Goal: Participate in discussion: Engage in conversation with other users on a specific topic

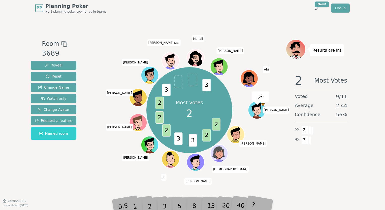
click at [149, 207] on div "2" at bounding box center [155, 198] width 17 height 19
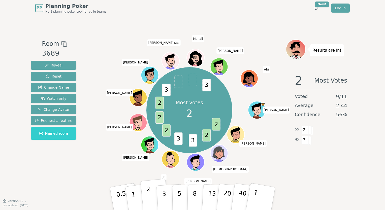
click at [152, 204] on button "2" at bounding box center [154, 199] width 29 height 40
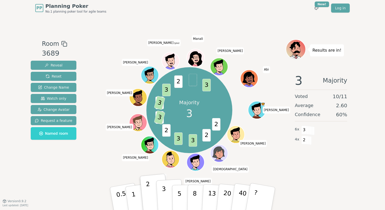
click at [163, 192] on p "3" at bounding box center [165, 199] width 6 height 27
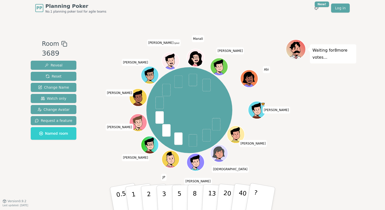
click at [301, 108] on div "Waiting for 8 more votes..." at bounding box center [321, 108] width 71 height 139
click at [153, 195] on button "2" at bounding box center [154, 199] width 29 height 40
click at [332, 111] on div "Waiting for 10 more votes..." at bounding box center [321, 108] width 71 height 139
click at [162, 198] on button "3" at bounding box center [169, 198] width 27 height 39
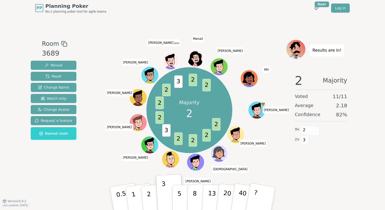
click at [362, 172] on div "PP Planning Poker No.1 planning poker tool for agile teams Toggle theme New! Lo…" at bounding box center [192, 105] width 385 height 210
click at [150, 198] on button "2" at bounding box center [154, 199] width 29 height 40
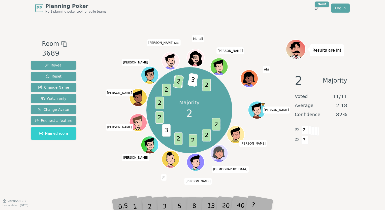
click at [283, 176] on div "Majority 2 2 2 2 2 3 2 2 2 3 2 2 3 2 [PERSON_NAME] [PERSON_NAME] [PERSON_NAME] …" at bounding box center [189, 108] width 193 height 139
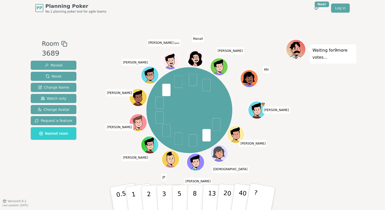
click at [322, 130] on div "Waiting for 9 more votes..." at bounding box center [321, 108] width 71 height 139
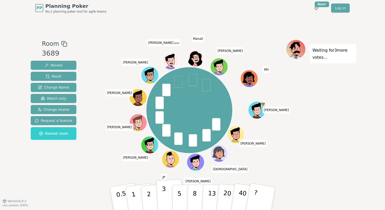
click at [163, 195] on p "3" at bounding box center [165, 199] width 6 height 27
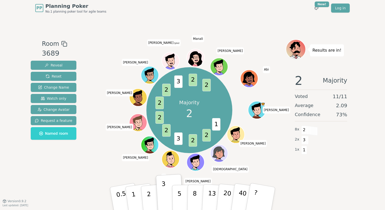
click at [105, 176] on div "Majority 2 1 2 2 3 2 2 2 2 3 2 2 [PERSON_NAME] [PERSON_NAME] [PERSON_NAME] [PER…" at bounding box center [189, 108] width 193 height 139
click at [151, 194] on button "2" at bounding box center [154, 199] width 29 height 40
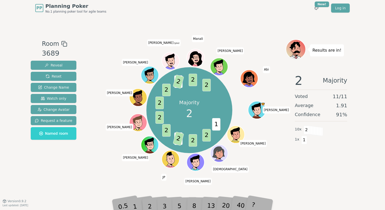
click at [90, 169] on div "Room 3689 Reveal Reset Change Name Watch only Change Avatar Request a feature N…" at bounding box center [193, 108] width 328 height 139
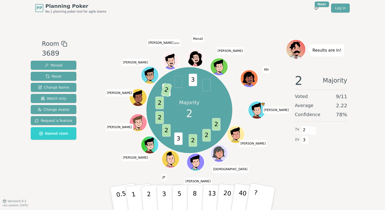
click at [324, 158] on div "2 Majority Voted 9 / 11 Average 2.22 Confidence 78 % 7 x 2 2 x 3" at bounding box center [321, 120] width 71 height 101
click at [167, 194] on button "3" at bounding box center [169, 198] width 27 height 39
click at [148, 200] on p "2" at bounding box center [149, 199] width 7 height 27
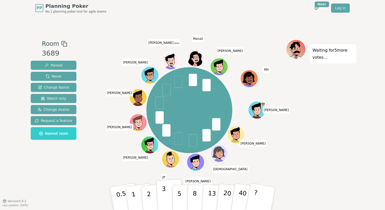
click at [162, 197] on p "3" at bounding box center [165, 199] width 6 height 27
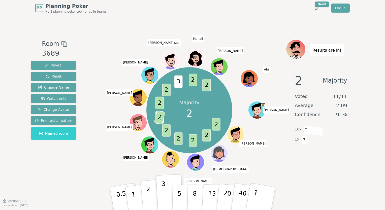
click at [146, 189] on button "2" at bounding box center [154, 199] width 29 height 40
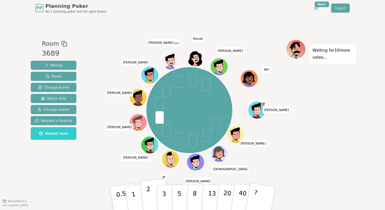
click at [150, 195] on p "2" at bounding box center [149, 199] width 7 height 27
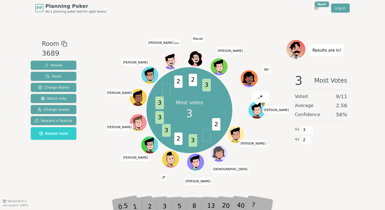
click at [96, 191] on div "Room 3689 Reveal Reset Change Name Watch only Change Avatar Request a feature N…" at bounding box center [193, 108] width 328 height 185
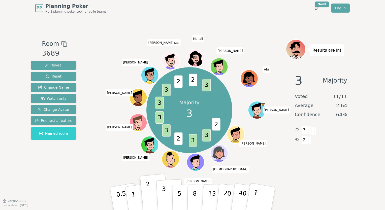
click at [166, 196] on button "3" at bounding box center [169, 198] width 27 height 39
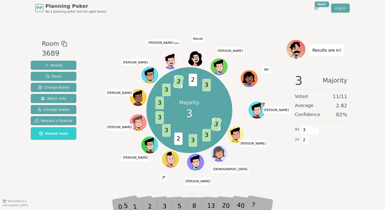
click at [62, 177] on div "Room 3689 Reveal Reset Change Name Watch only Change Avatar Request a feature N…" at bounding box center [54, 108] width 50 height 139
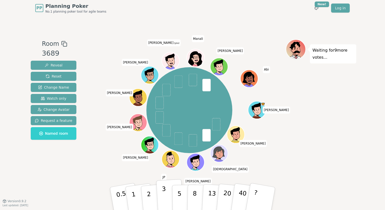
click at [163, 200] on p "3" at bounding box center [165, 199] width 6 height 27
click at [291, 166] on div "Waiting for 10 more votes..." at bounding box center [321, 108] width 71 height 139
click at [162, 195] on p "3" at bounding box center [165, 199] width 6 height 27
click at [377, 118] on div "PP Planning Poker No.1 planning poker tool for agile teams Toggle theme New! Lo…" at bounding box center [192, 105] width 385 height 210
click at [309, 131] on div "Waiting for 5 more votes..." at bounding box center [321, 108] width 71 height 139
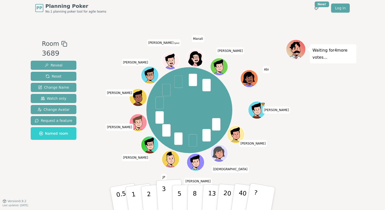
click at [163, 194] on p "3" at bounding box center [165, 199] width 6 height 27
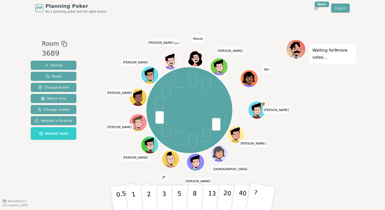
click at [361, 97] on div "PP Planning Poker No.1 planning poker tool for agile teams Toggle theme New! Lo…" at bounding box center [192, 105] width 385 height 210
click at [167, 193] on button "3" at bounding box center [169, 198] width 27 height 39
click at [343, 108] on div "Waiting for 11 more votes..." at bounding box center [321, 108] width 71 height 139
click at [349, 106] on div "Waiting for 11 more votes..." at bounding box center [321, 108] width 71 height 139
click at [346, 129] on div "Waiting for 11 more votes..." at bounding box center [321, 108] width 71 height 139
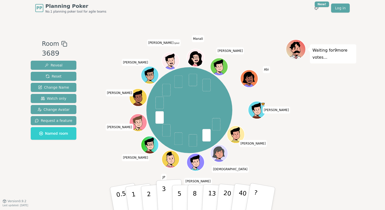
click at [163, 197] on p "3" at bounding box center [165, 199] width 6 height 27
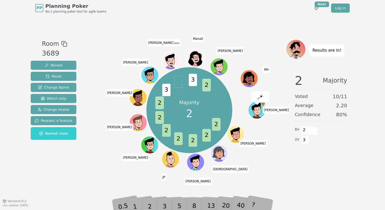
click at [153, 197] on div "2" at bounding box center [155, 198] width 17 height 19
click at [151, 201] on div "2" at bounding box center [155, 198] width 17 height 19
click at [151, 203] on div "2" at bounding box center [155, 198] width 17 height 19
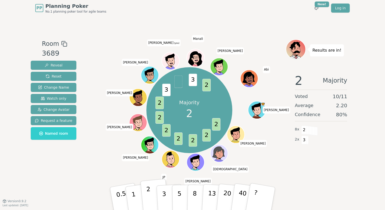
click at [156, 204] on button "2" at bounding box center [154, 199] width 29 height 40
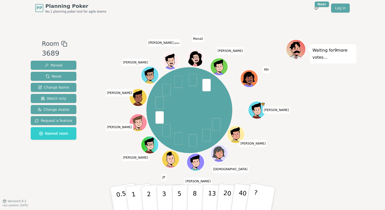
click at [100, 187] on div "Room 3689 Reveal Reset Change Name Watch only Change Avatar Request a feature N…" at bounding box center [193, 108] width 328 height 185
click at [162, 198] on button "3" at bounding box center [169, 198] width 27 height 39
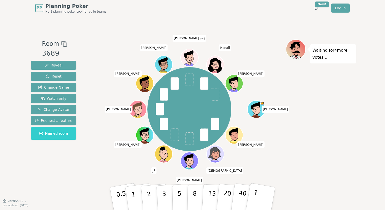
click at [68, 188] on div "Room 3689 Reveal Reset Change Name Watch only Change Avatar Request a feature N…" at bounding box center [193, 108] width 328 height 185
click at [165, 196] on p "3" at bounding box center [165, 199] width 6 height 27
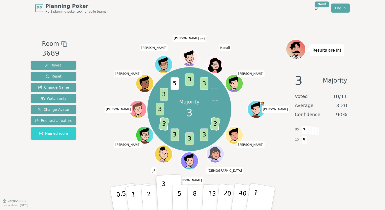
click at [17, 56] on div "PP Planning Poker No.1 planning poker tool for agile teams Toggle theme New! Lo…" at bounding box center [192, 105] width 385 height 210
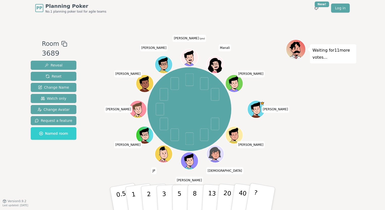
click at [31, 169] on div "Room 3689 Reveal Reset Change Name Watch only Change Avatar Request a feature N…" at bounding box center [54, 108] width 50 height 139
click at [5, 157] on div "PP Planning Poker No.1 planning poker tool for agile teams Toggle theme New! Lo…" at bounding box center [192, 105] width 385 height 210
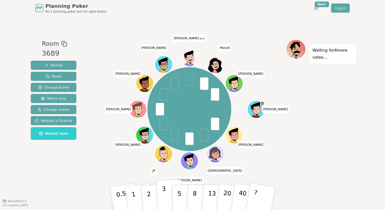
click at [163, 193] on p "3" at bounding box center [165, 199] width 6 height 27
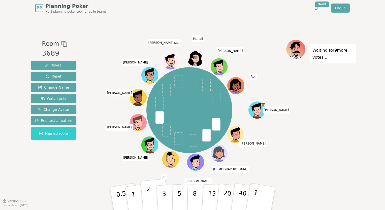
click at [153, 198] on button "2" at bounding box center [154, 199] width 29 height 40
click at [148, 191] on p "2" at bounding box center [149, 199] width 7 height 27
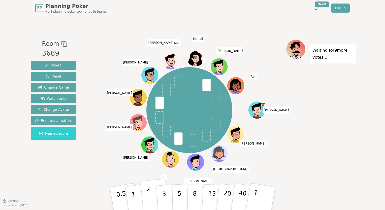
click at [151, 201] on button "2" at bounding box center [154, 199] width 29 height 40
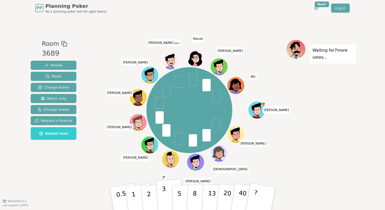
click at [163, 191] on p "3" at bounding box center [165, 199] width 6 height 27
click at [154, 196] on button "2" at bounding box center [154, 199] width 29 height 40
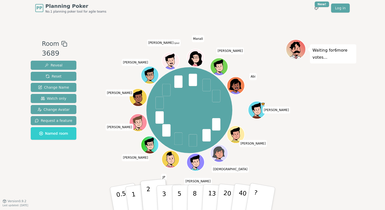
click at [154, 196] on button "2" at bounding box center [154, 199] width 29 height 40
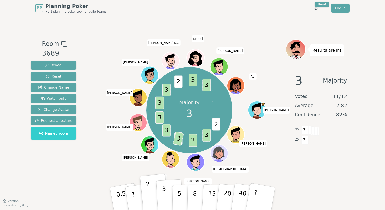
click at [168, 192] on button "3" at bounding box center [169, 198] width 27 height 39
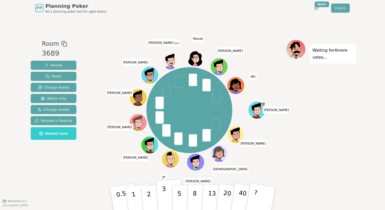
click at [160, 194] on button "3" at bounding box center [169, 198] width 27 height 39
click at [75, 190] on div "Room 3689 Reveal Reset Change Name Watch only Change Avatar Request a feature N…" at bounding box center [193, 108] width 328 height 185
click at [164, 190] on p "3" at bounding box center [165, 199] width 6 height 27
click at [163, 194] on p "3" at bounding box center [165, 199] width 6 height 27
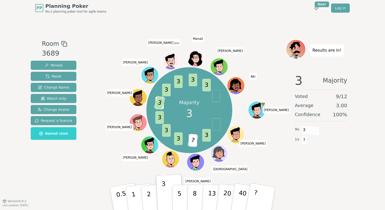
click at [75, 162] on div "Room 3689 Reveal Reset Change Name Watch only Change Avatar Request a feature N…" at bounding box center [193, 108] width 328 height 139
